Goal: Transaction & Acquisition: Purchase product/service

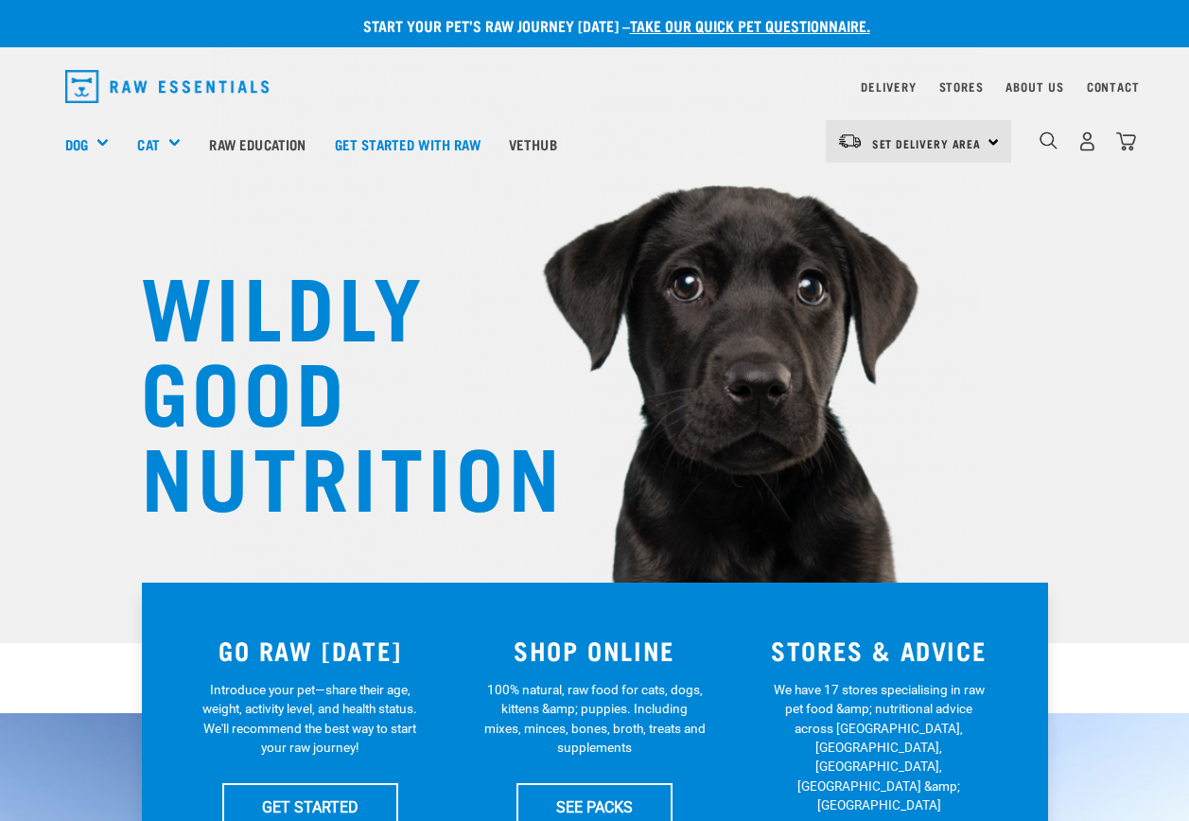
scroll to position [95, 0]
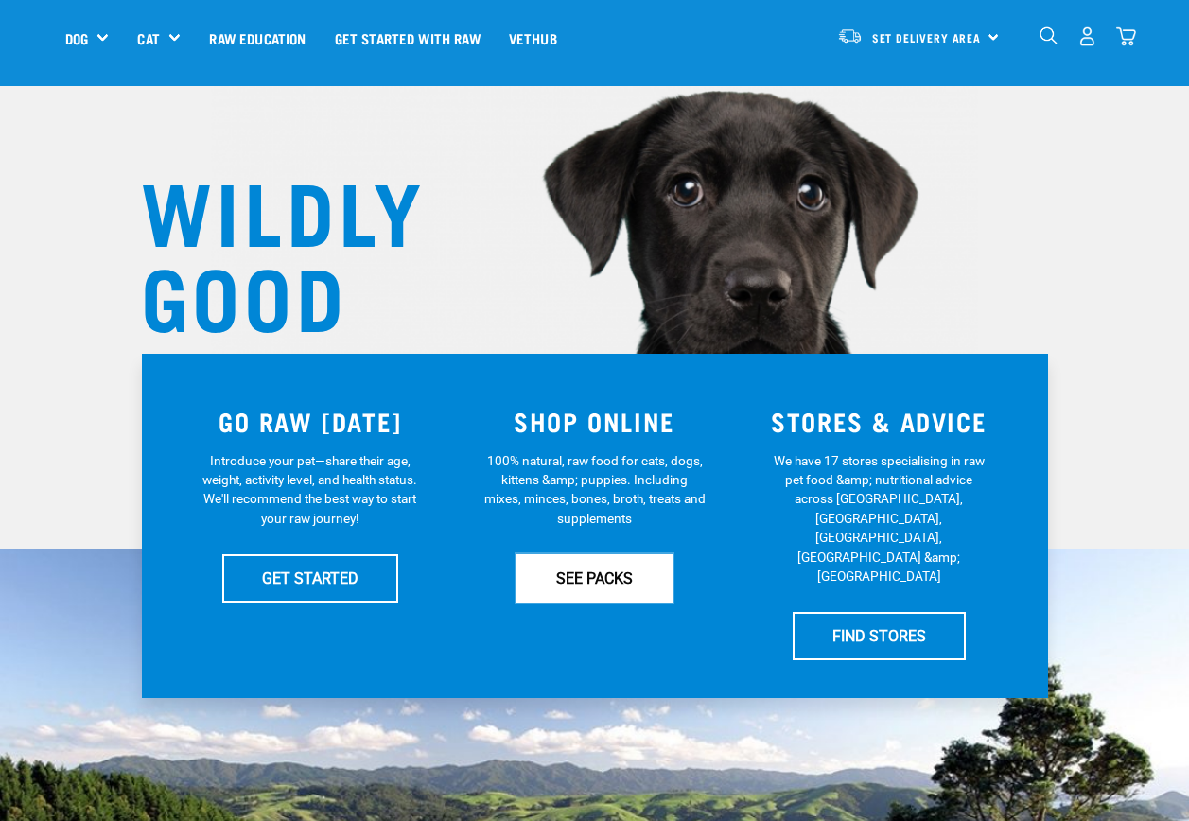
click at [584, 584] on link "SEE PACKS" at bounding box center [594, 577] width 156 height 47
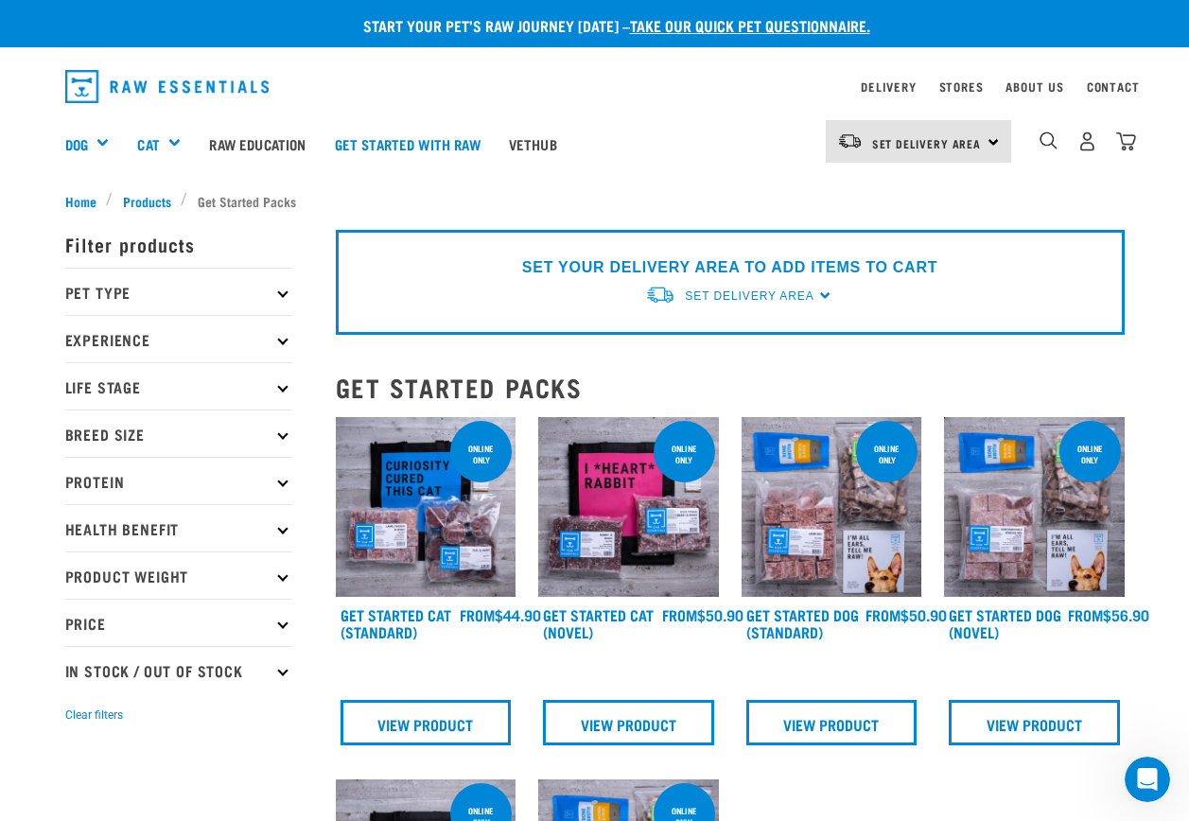
click at [285, 385] on icon at bounding box center [282, 386] width 10 height 10
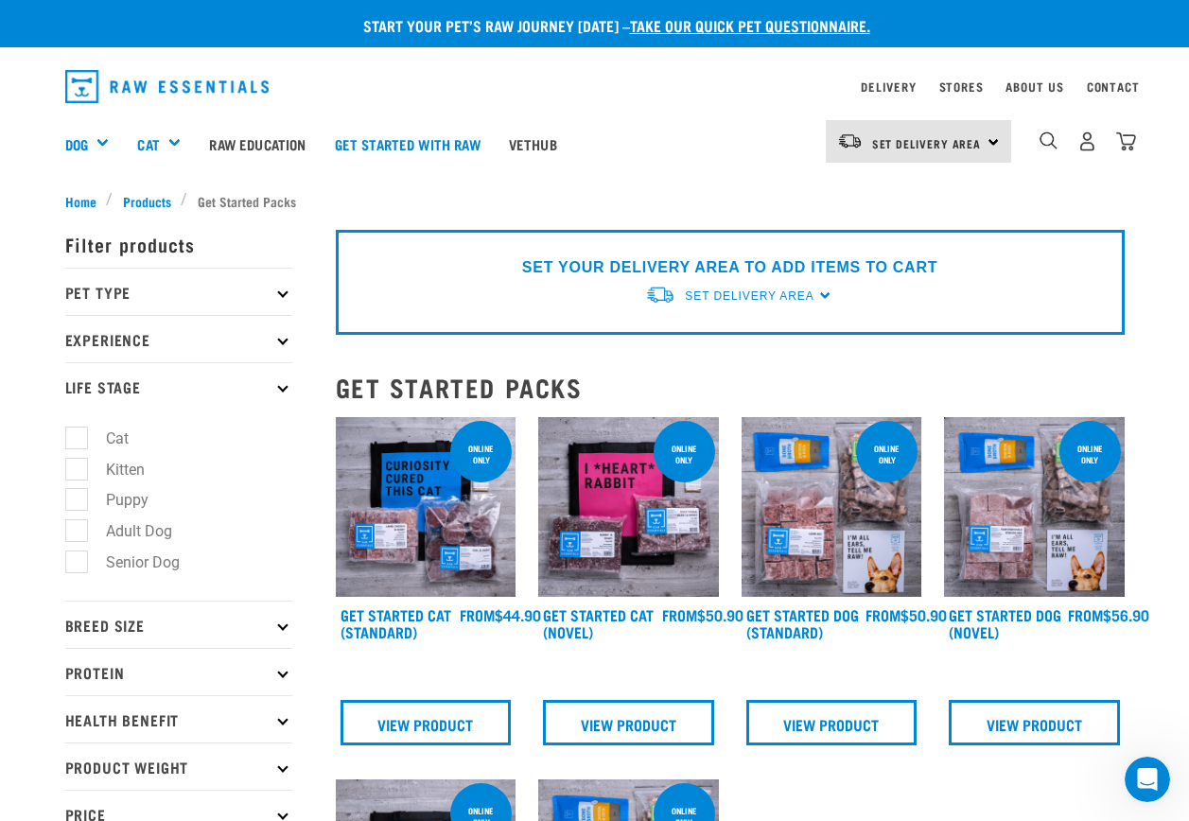
click at [76, 502] on label "Puppy" at bounding box center [116, 500] width 80 height 24
click at [75, 502] on input "Puppy" at bounding box center [71, 497] width 12 height 12
checkbox input "true"
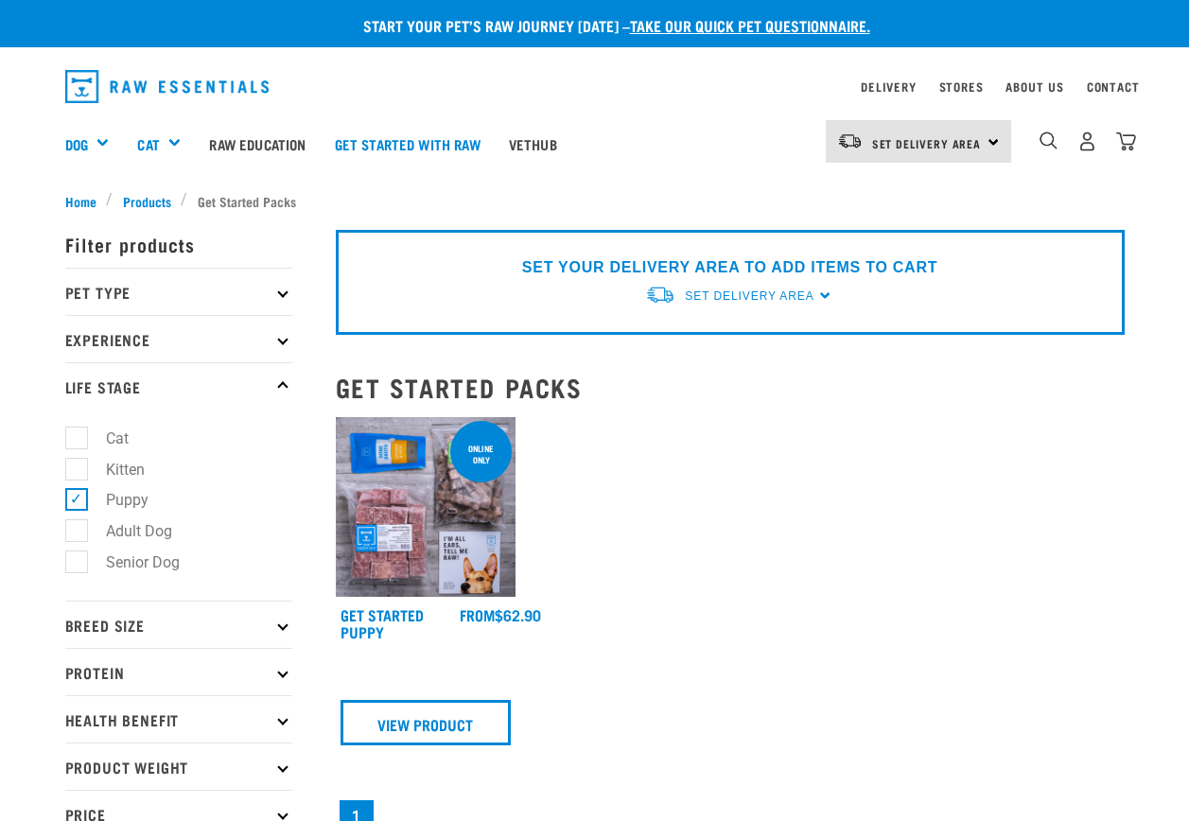
click at [386, 544] on img at bounding box center [426, 507] width 181 height 181
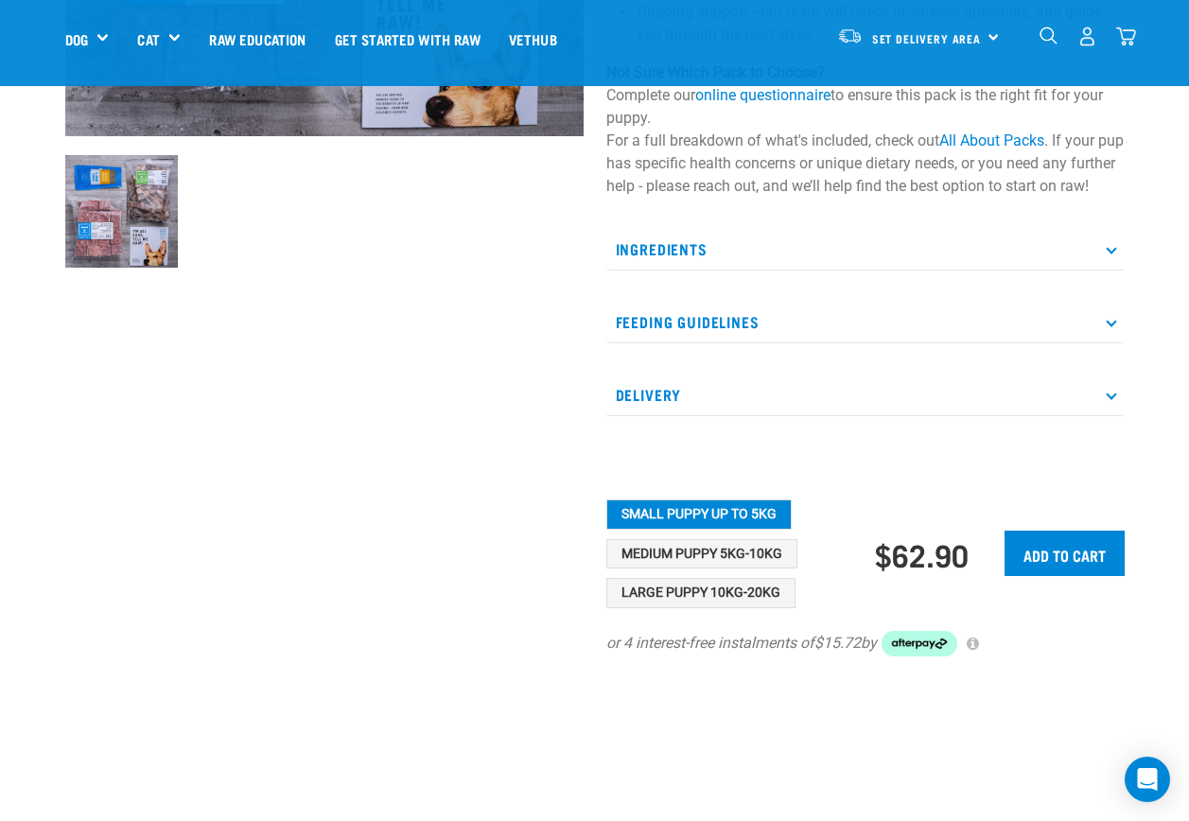
scroll to position [567, 0]
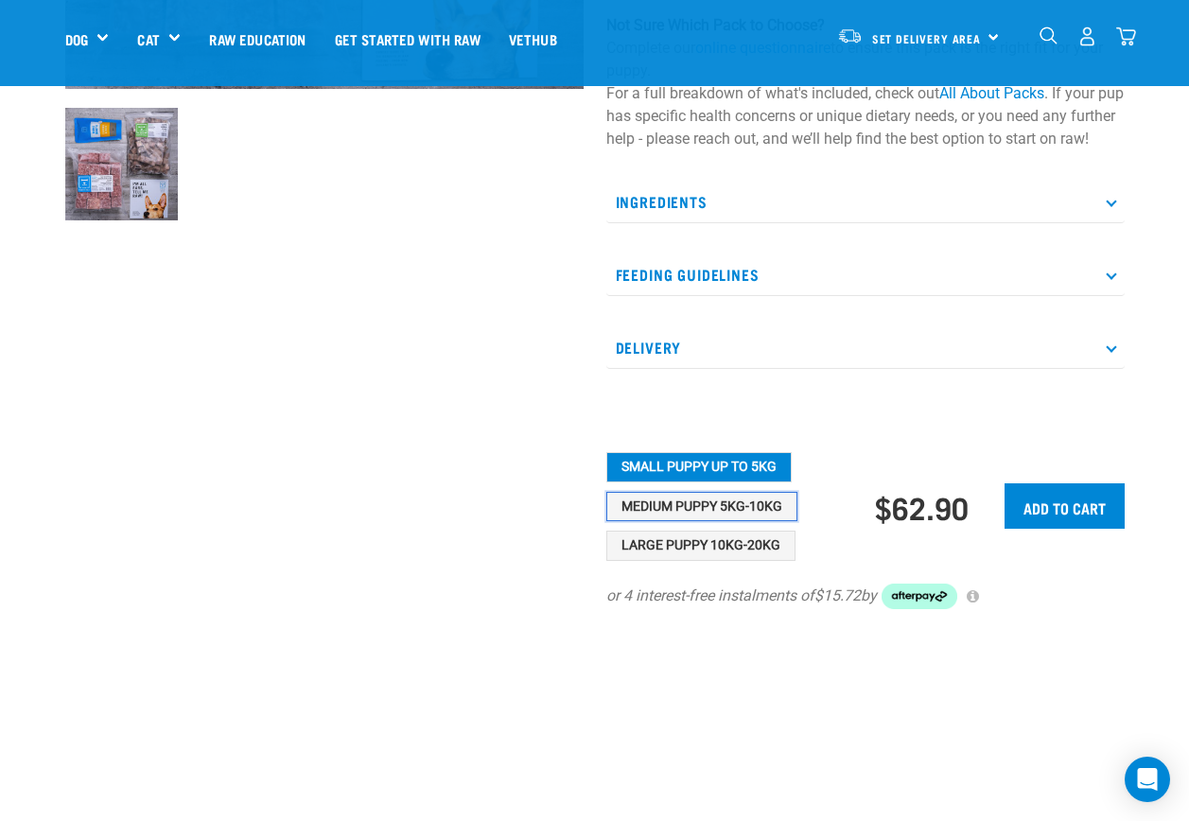
click at [694, 522] on button "Medium Puppy 5kg-10kg" at bounding box center [701, 507] width 191 height 30
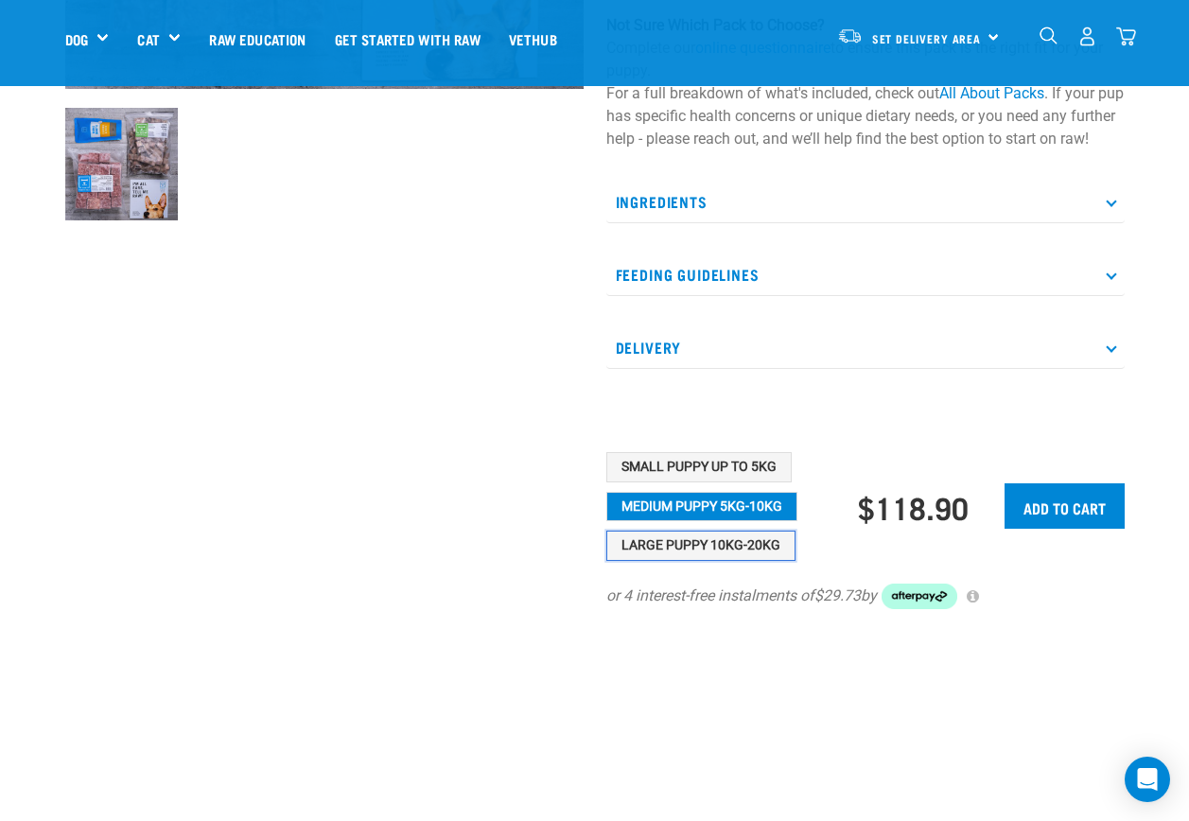
click at [724, 561] on button "Large Puppy 10kg-20kg" at bounding box center [700, 546] width 189 height 30
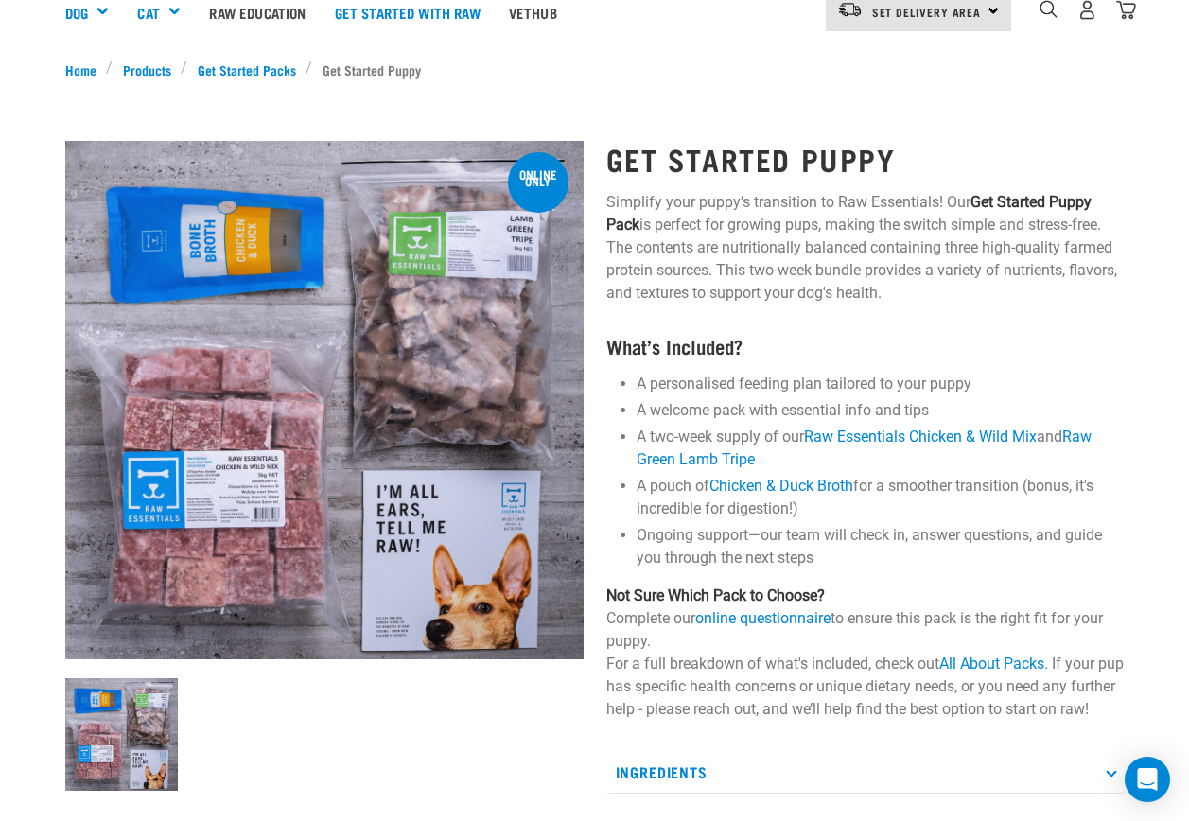
scroll to position [0, 0]
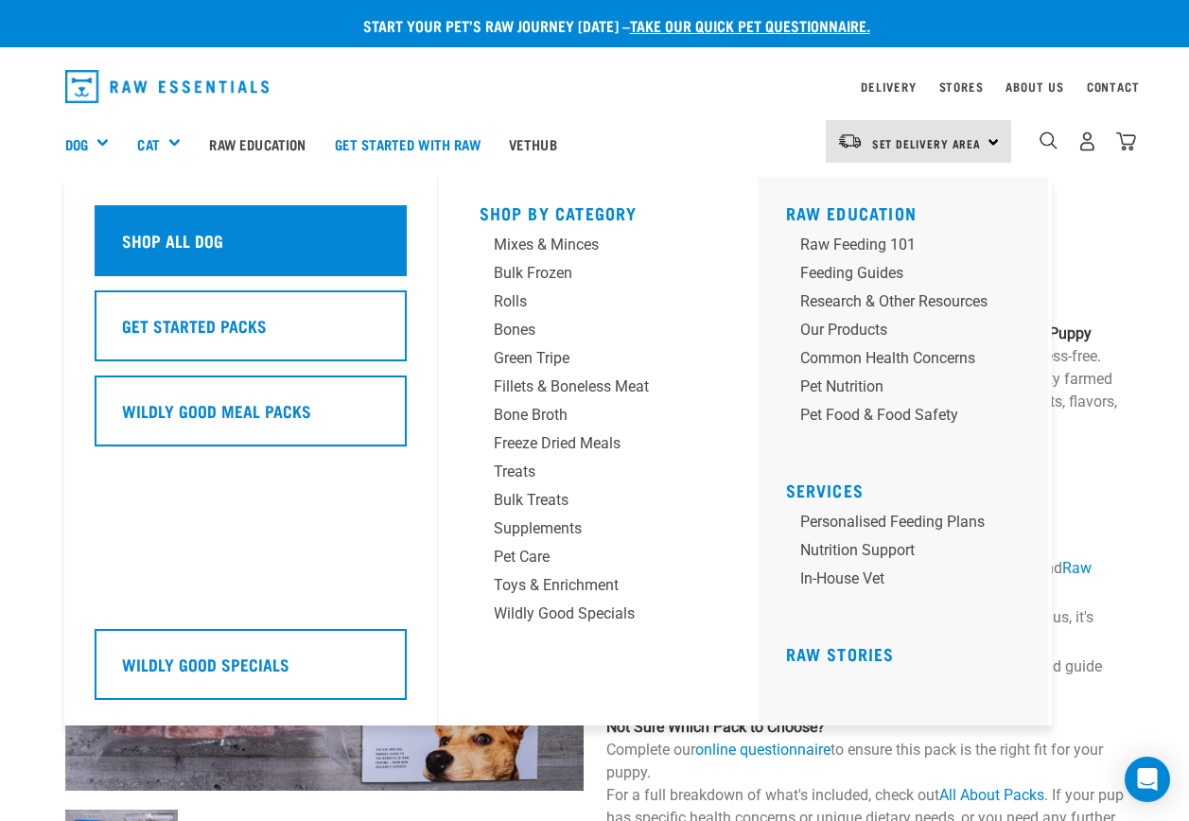
click at [227, 241] on div "Shop All Dog" at bounding box center [251, 240] width 312 height 71
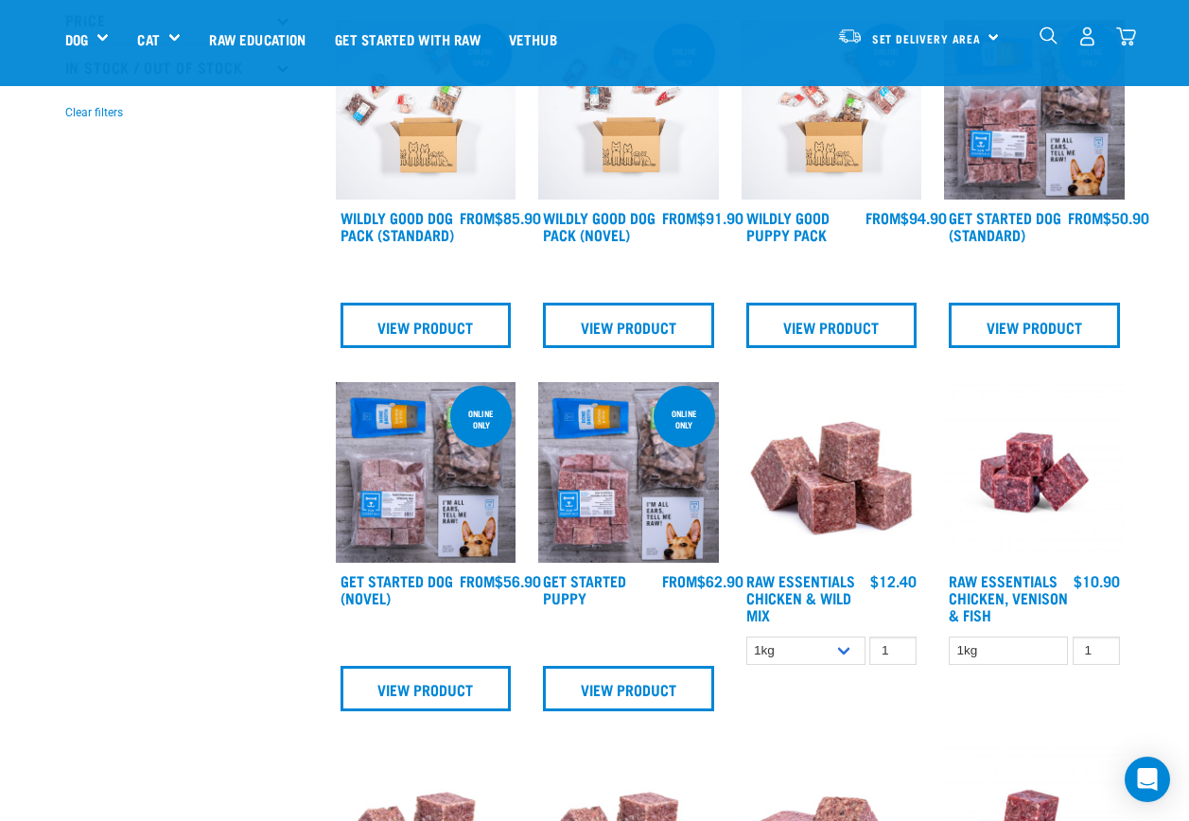
scroll to position [567, 0]
